Goal: Information Seeking & Learning: Find specific fact

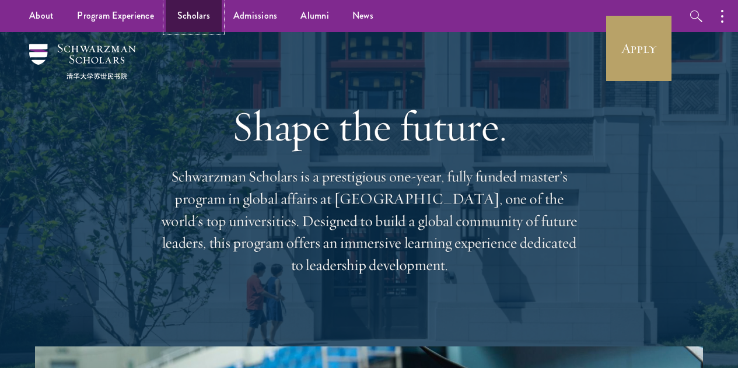
click at [187, 9] on link "Scholars" at bounding box center [194, 16] width 56 height 32
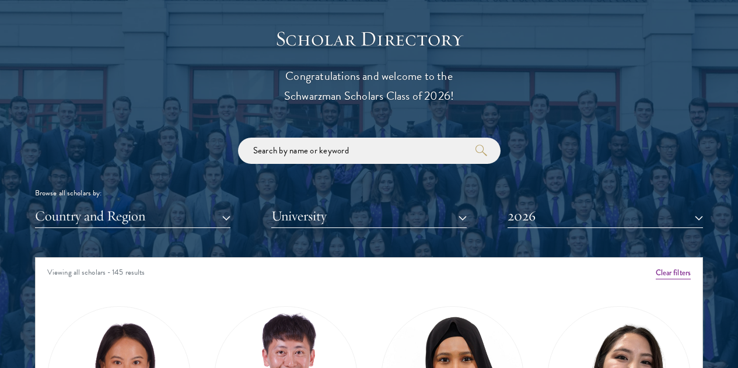
scroll to position [1273, 0]
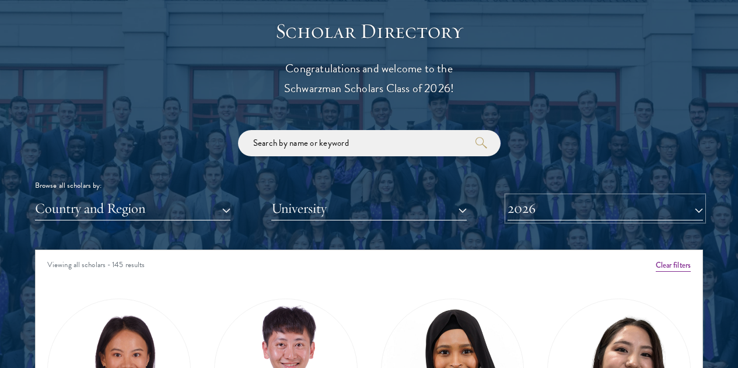
click at [511, 197] on button "2026" at bounding box center [606, 209] width 196 height 24
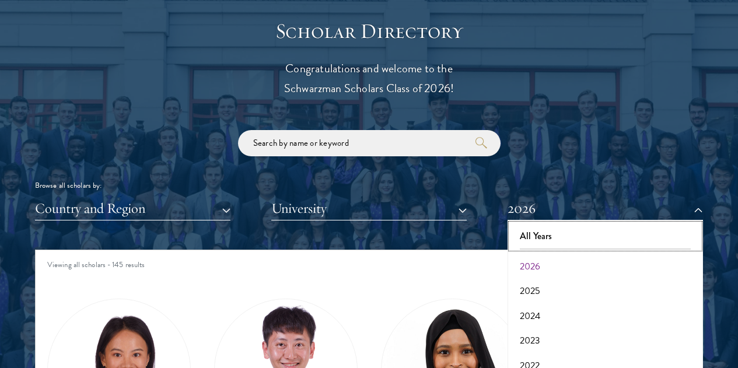
drag, startPoint x: 514, startPoint y: 219, endPoint x: 488, endPoint y: 205, distance: 29.3
click at [514, 224] on button "All Years" at bounding box center [605, 236] width 189 height 25
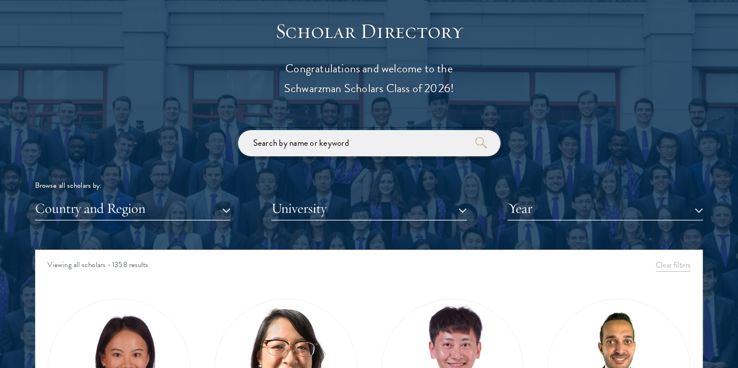
click at [409, 130] on input "search" at bounding box center [369, 143] width 263 height 26
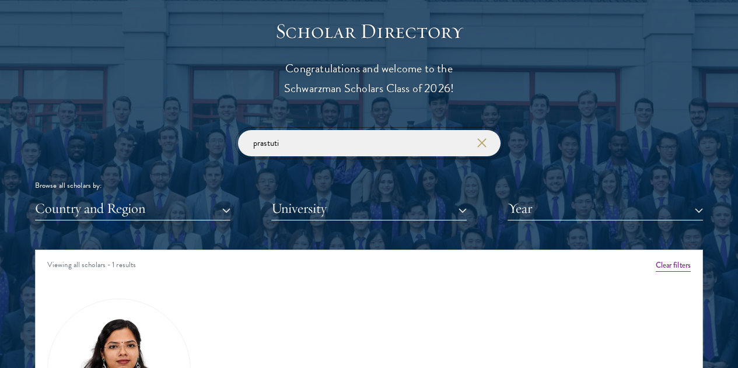
click button "submit" at bounding box center [0, 0] width 0 height 0
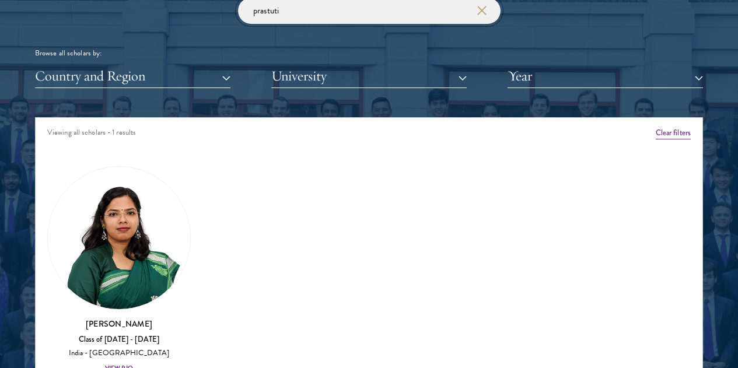
scroll to position [1406, 0]
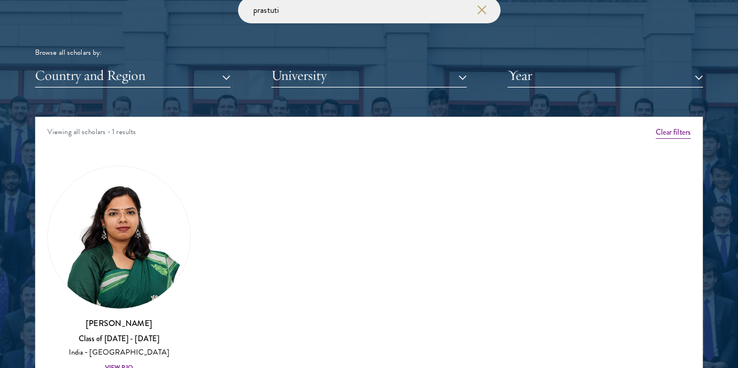
click at [667, 191] on div "Amber Class of 2025 - 2026 China - Peking University View Bio Cirenquji Class o…" at bounding box center [369, 274] width 667 height 248
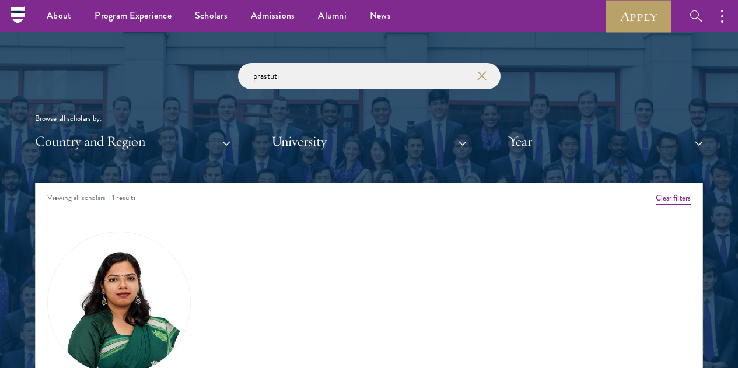
scroll to position [1339, 0]
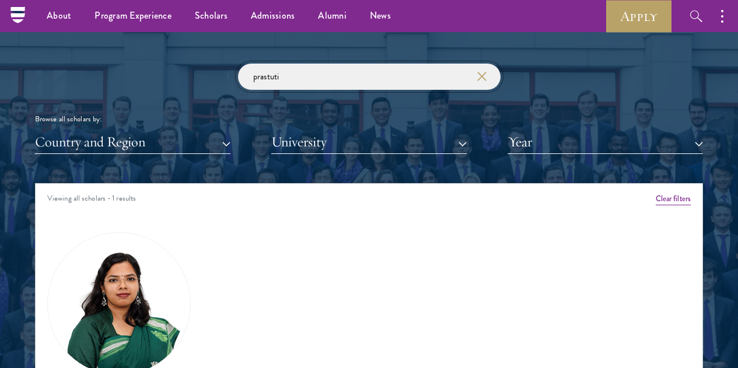
drag, startPoint x: 299, startPoint y: 53, endPoint x: 213, endPoint y: 55, distance: 86.4
click at [213, 64] on div "prastuti Browse all scholars by: Country and Region All Countries and Regions A…" at bounding box center [369, 109] width 668 height 90
type input "U"
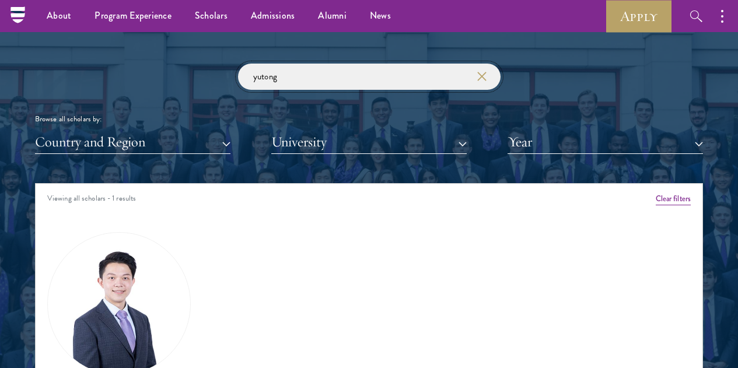
click button "submit" at bounding box center [0, 0] width 0 height 0
click at [245, 323] on div "Amber Class of 2025 - 2026 China - Peking University View Bio Cirenquji Class o…" at bounding box center [369, 345] width 667 height 257
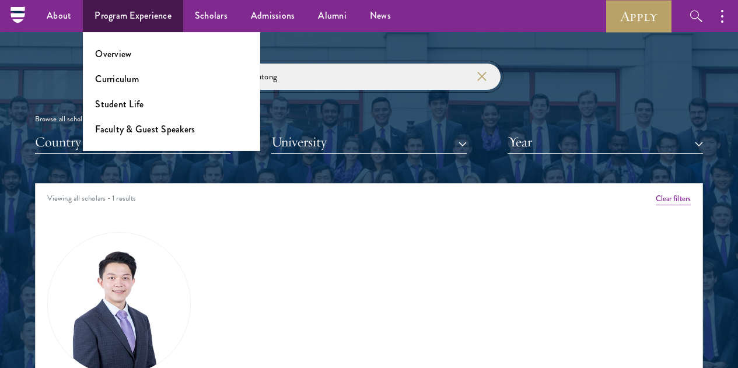
drag, startPoint x: 297, startPoint y: 57, endPoint x: 161, endPoint y: 16, distance: 142.0
click button "submit" at bounding box center [0, 0] width 0 height 0
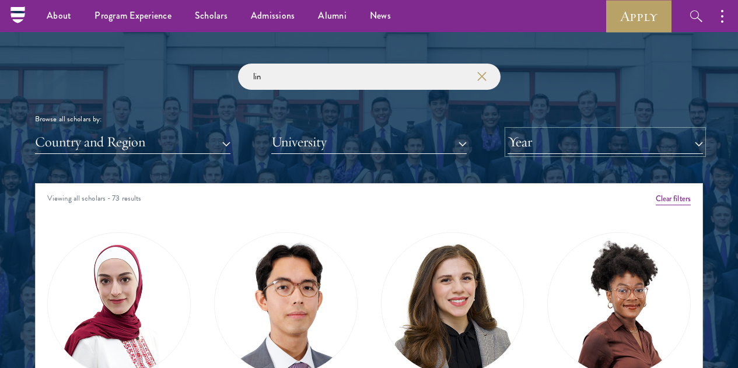
click at [531, 130] on button "Year" at bounding box center [606, 142] width 196 height 24
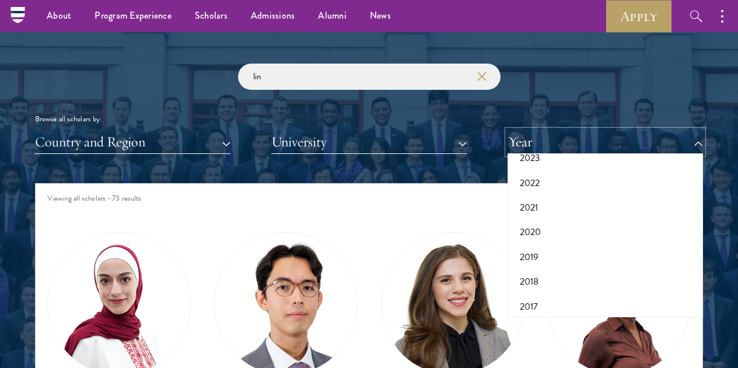
scroll to position [121, 0]
click at [539, 240] on button "2019" at bounding box center [605, 252] width 189 height 25
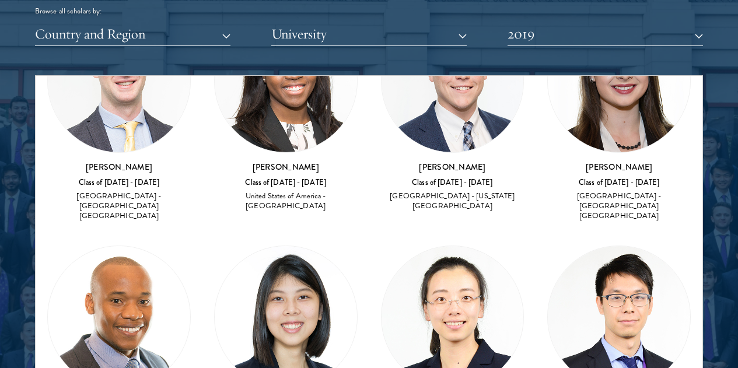
scroll to position [1465, 0]
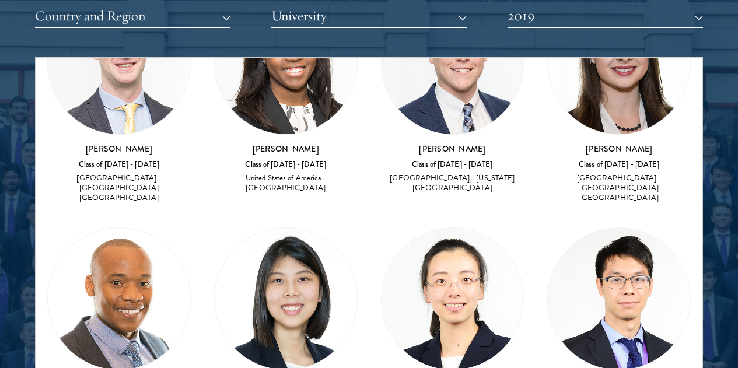
click at [135, 332] on div "Amber Class of 2025 - 2026 China - Peking University View Bio Cirenquji Class o…" at bounding box center [369, 342] width 667 height 734
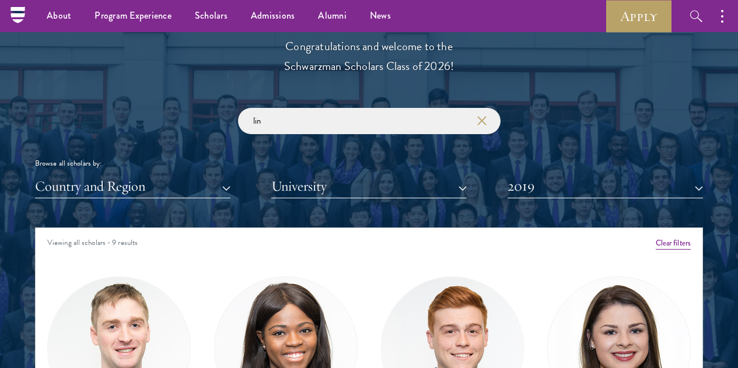
scroll to position [1292, 0]
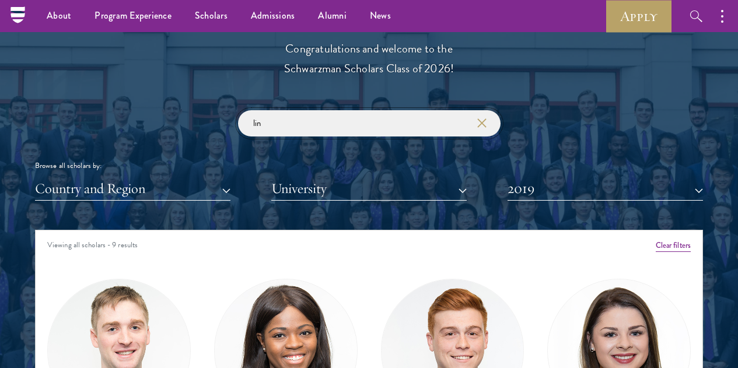
drag, startPoint x: 329, startPoint y: 96, endPoint x: 200, endPoint y: 89, distance: 129.2
click at [200, 110] on div "lin Browse all scholars by: Country and Region All Countries and Regions Afghan…" at bounding box center [369, 155] width 668 height 90
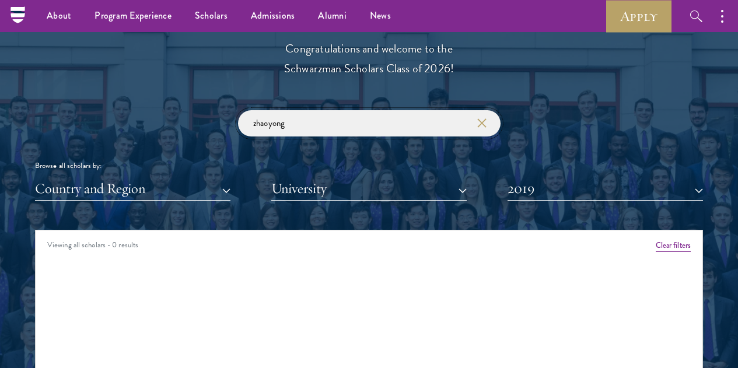
click button "submit" at bounding box center [0, 0] width 0 height 0
type input "zhaoyang"
click at [606, 177] on button "2019" at bounding box center [606, 189] width 196 height 24
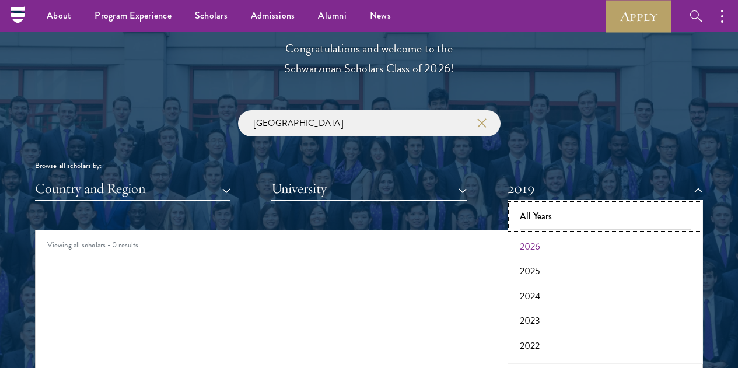
click at [545, 204] on button "All Years" at bounding box center [605, 216] width 189 height 25
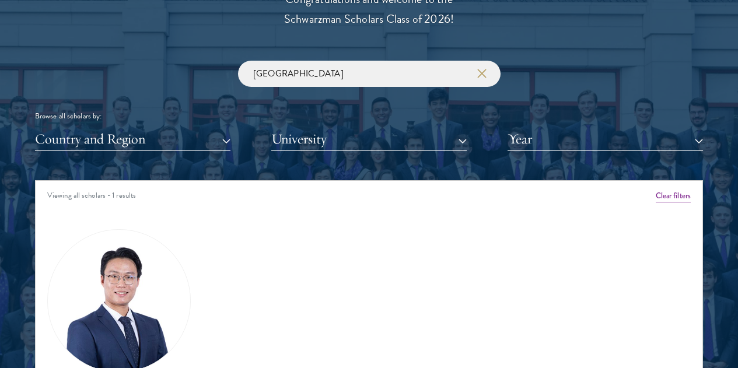
scroll to position [1352, 0]
